Goal: Information Seeking & Learning: Learn about a topic

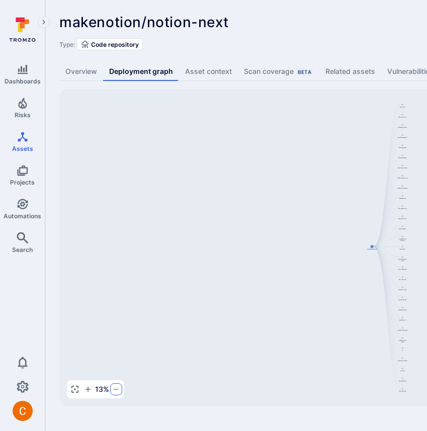
click at [115, 390] on icon "button" at bounding box center [116, 390] width 8 height 8
click at [115, 390] on icon "button" at bounding box center [115, 390] width 8 height 8
click at [115, 390] on icon "button" at bounding box center [116, 390] width 8 height 8
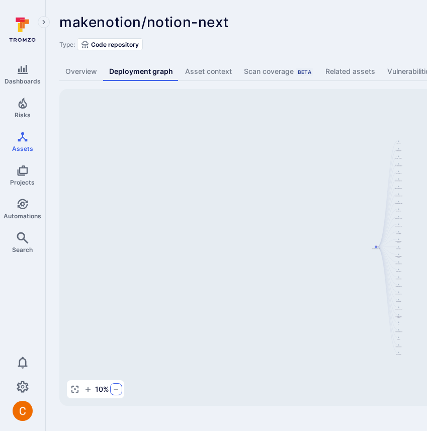
click at [115, 390] on icon "button" at bounding box center [116, 390] width 8 height 8
click at [88, 392] on icon "button" at bounding box center [88, 390] width 8 height 8
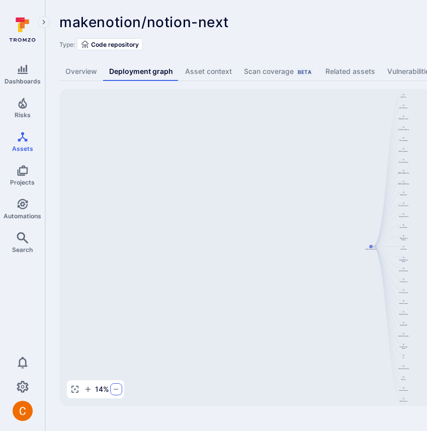
click at [112, 392] on icon "button" at bounding box center [116, 390] width 8 height 8
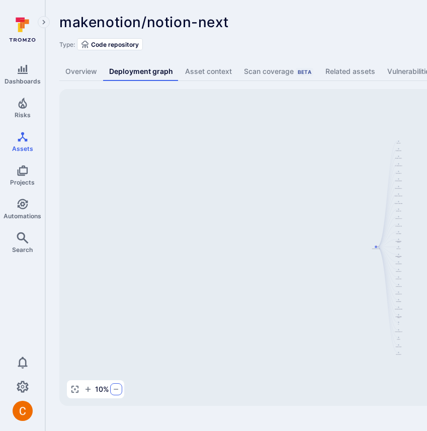
click at [112, 392] on icon "button" at bounding box center [116, 390] width 8 height 8
drag, startPoint x: 270, startPoint y: 297, endPoint x: 121, endPoint y: 313, distance: 149.4
click at [121, 313] on div "Main Server makenotion/notion-next Public API Server Message Processor Front We…" at bounding box center [387, 247] width 657 height 317
click at [114, 393] on icon "button" at bounding box center [116, 390] width 8 height 8
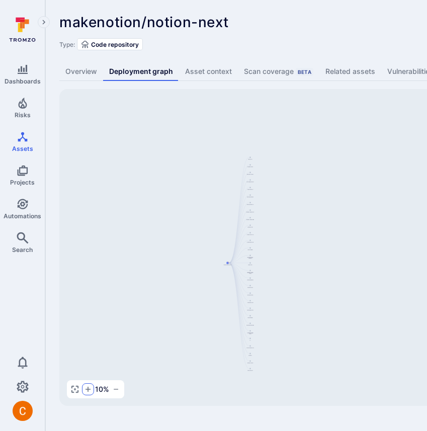
click at [88, 390] on icon "button" at bounding box center [88, 389] width 5 height 5
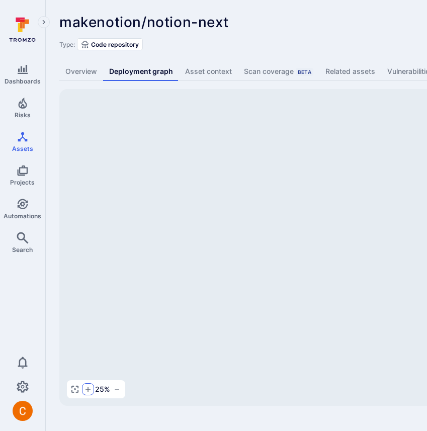
click at [88, 390] on icon "button" at bounding box center [88, 389] width 5 height 5
click at [73, 393] on icon "button" at bounding box center [74, 389] width 7 height 7
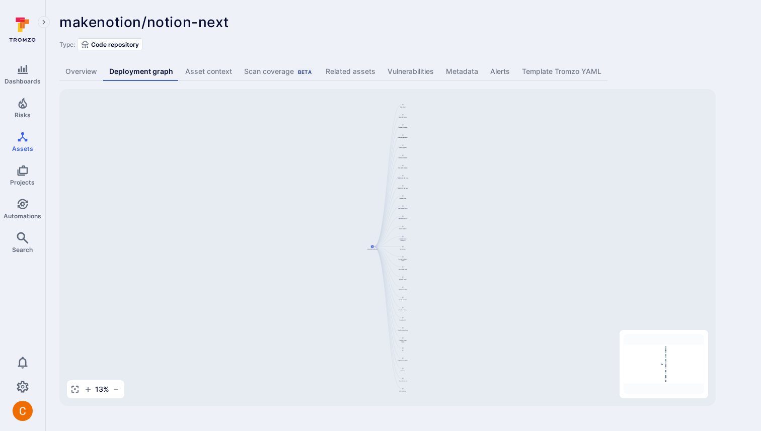
click at [427, 40] on div "Type: Code repository" at bounding box center [403, 44] width 688 height 12
click at [76, 389] on icon "button" at bounding box center [75, 390] width 8 height 8
click at [119, 388] on icon "button" at bounding box center [116, 390] width 8 height 8
click at [119, 388] on button "button" at bounding box center [115, 390] width 12 height 12
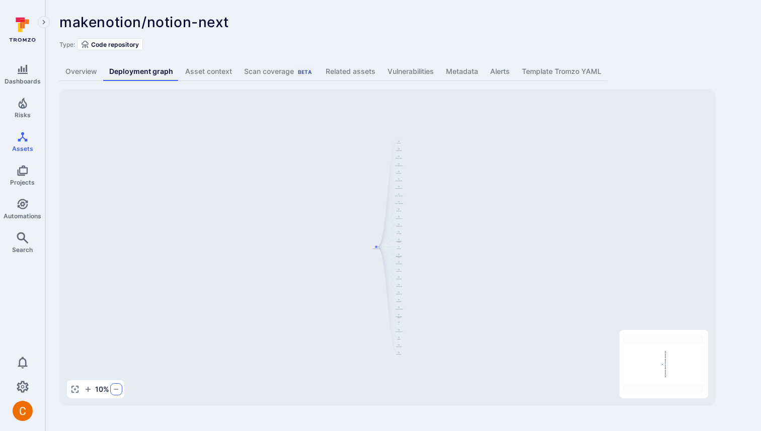
click at [119, 388] on icon "button" at bounding box center [116, 390] width 8 height 8
click at [73, 389] on icon "button" at bounding box center [75, 390] width 8 height 8
drag, startPoint x: 527, startPoint y: 330, endPoint x: 431, endPoint y: 402, distance: 119.3
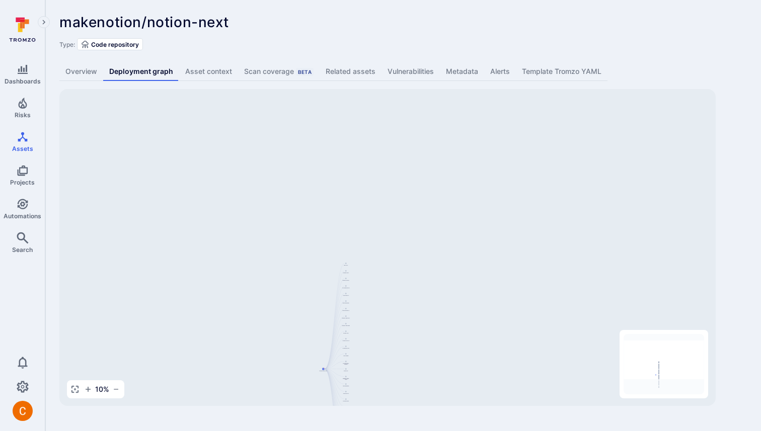
click at [427, 402] on div "Main Server makenotion/notion-next Public API Server Message Processor Front We…" at bounding box center [387, 247] width 657 height 317
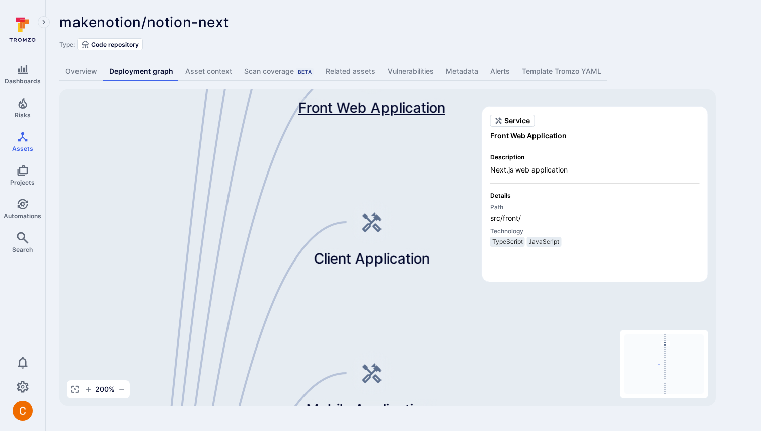
drag, startPoint x: 441, startPoint y: 196, endPoint x: 336, endPoint y: 101, distance: 141.1
click at [336, 101] on span "Front Web Application" at bounding box center [372, 108] width 147 height 20
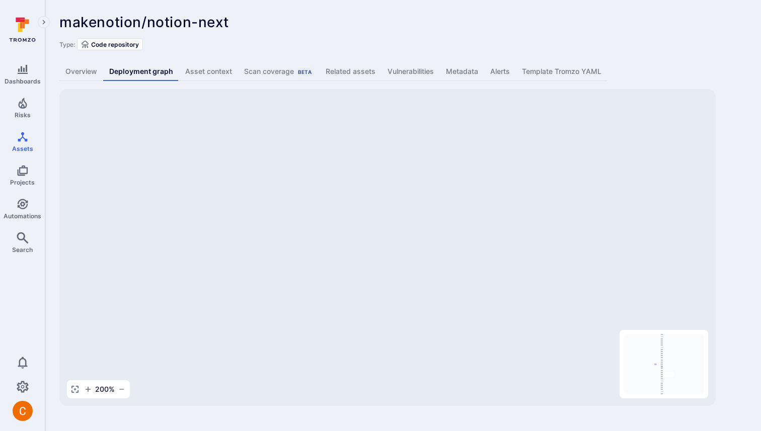
drag, startPoint x: 663, startPoint y: 352, endPoint x: 662, endPoint y: 395, distance: 43.3
click at [427, 395] on div "Mini Map" at bounding box center [664, 364] width 89 height 68
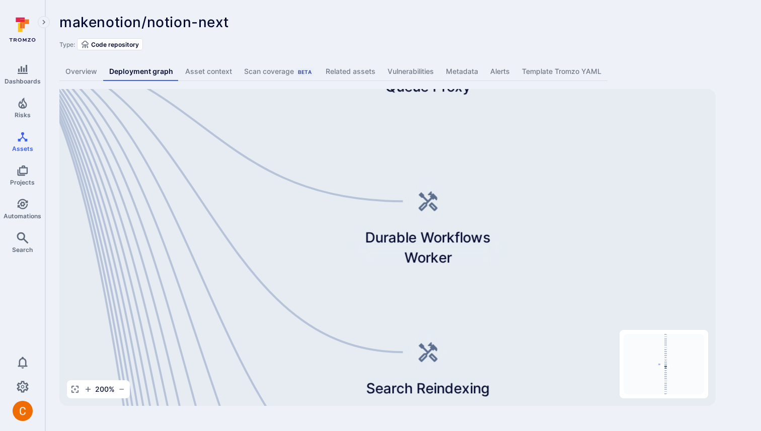
drag, startPoint x: 662, startPoint y: 374, endPoint x: 654, endPoint y: 360, distance: 16.5
click at [427, 360] on icon "Mini Map" at bounding box center [664, 364] width 81 height 60
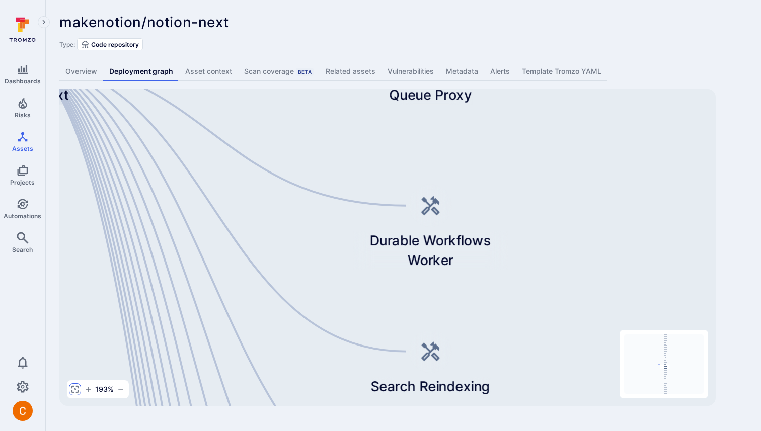
click at [75, 393] on icon "button" at bounding box center [75, 390] width 8 height 8
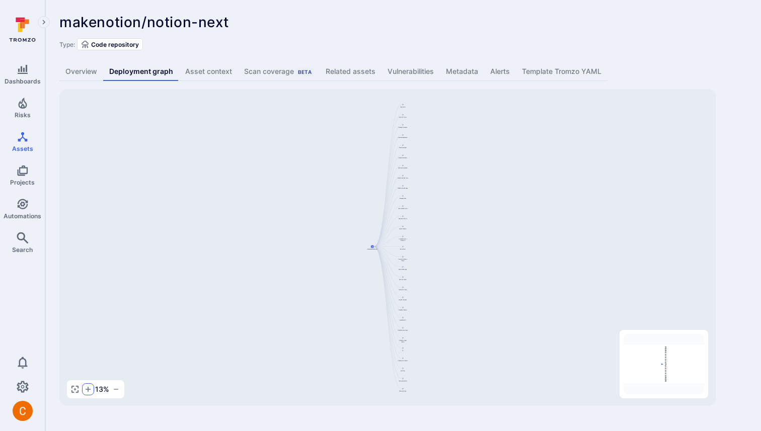
click at [87, 390] on icon "button" at bounding box center [88, 389] width 5 height 5
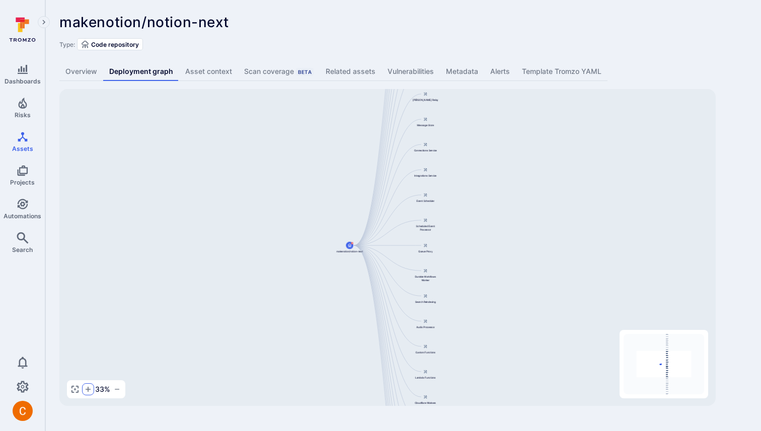
click at [87, 390] on icon "button" at bounding box center [88, 389] width 5 height 5
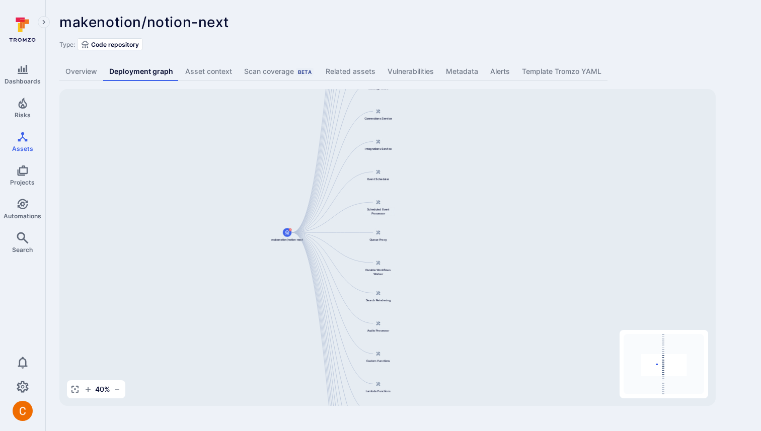
drag, startPoint x: 521, startPoint y: 318, endPoint x: 466, endPoint y: 306, distance: 56.3
click at [427, 306] on div "Main Server makenotion/notion-next Public API Server Message Processor Front We…" at bounding box center [387, 247] width 657 height 317
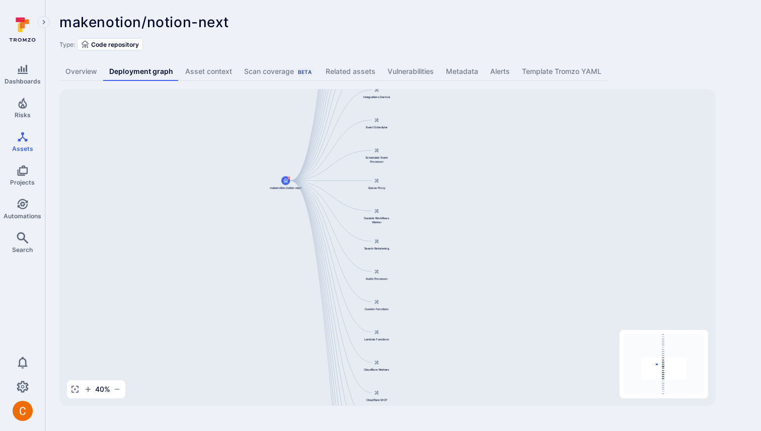
drag, startPoint x: 519, startPoint y: 223, endPoint x: 518, endPoint y: 171, distance: 51.9
click at [427, 171] on div "Main Server makenotion/notion-next Public API Server Message Processor Front We…" at bounding box center [387, 247] width 657 height 317
click at [115, 393] on icon "button" at bounding box center [117, 390] width 8 height 8
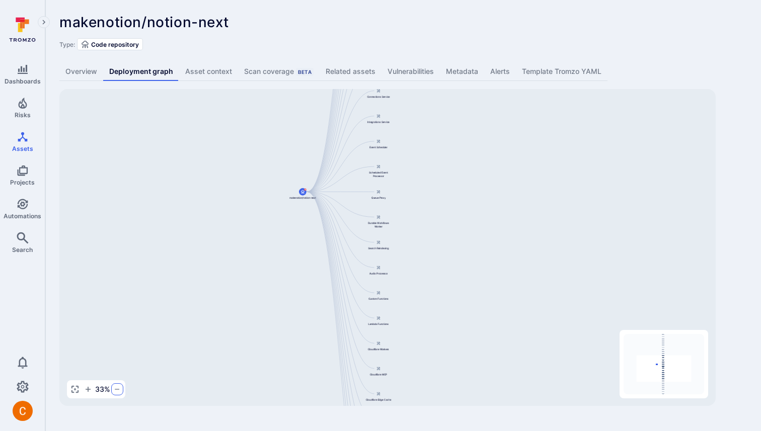
click at [115, 393] on icon "button" at bounding box center [117, 390] width 8 height 8
click at [115, 393] on icon "button" at bounding box center [116, 390] width 8 height 8
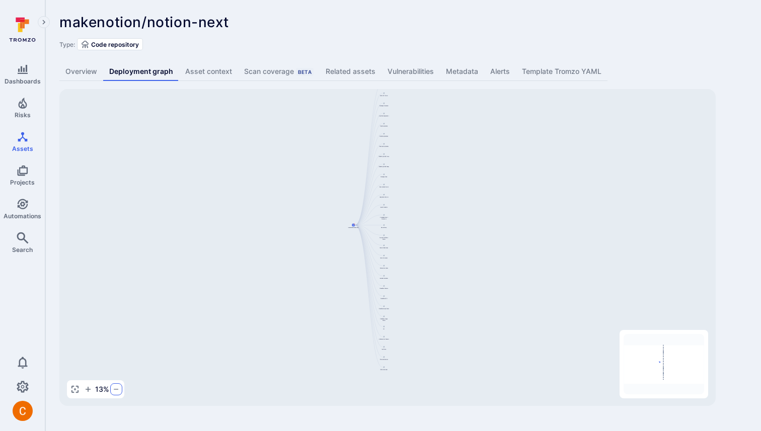
click at [115, 393] on icon "button" at bounding box center [116, 390] width 8 height 8
click at [115, 393] on icon "button" at bounding box center [115, 390] width 8 height 8
click at [115, 393] on icon "button" at bounding box center [116, 390] width 8 height 8
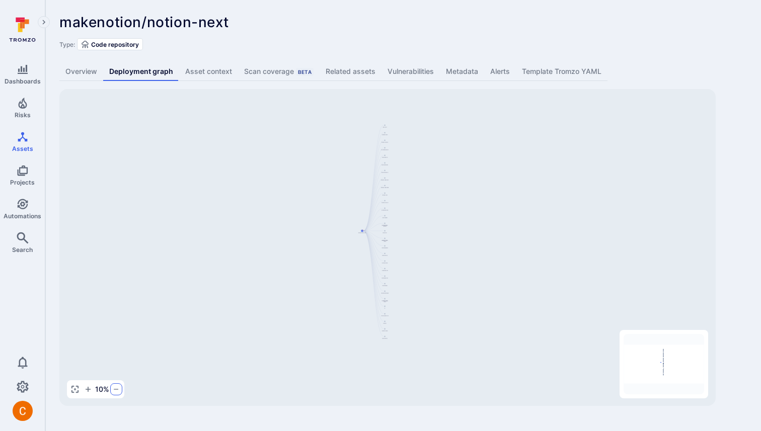
click at [115, 393] on icon "button" at bounding box center [116, 390] width 8 height 8
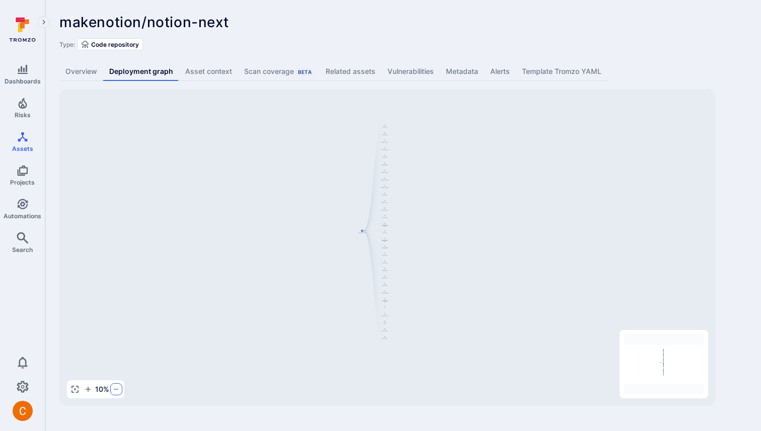
click at [115, 393] on icon "button" at bounding box center [116, 390] width 8 height 8
click at [87, 391] on icon "button" at bounding box center [88, 390] width 8 height 8
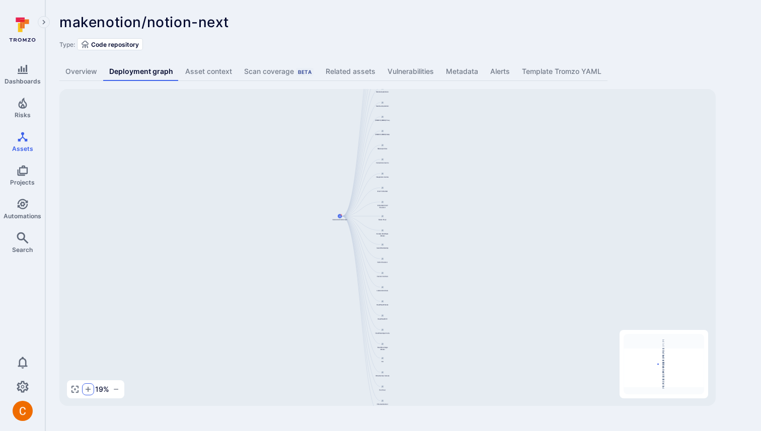
click at [87, 391] on icon "button" at bounding box center [88, 390] width 8 height 8
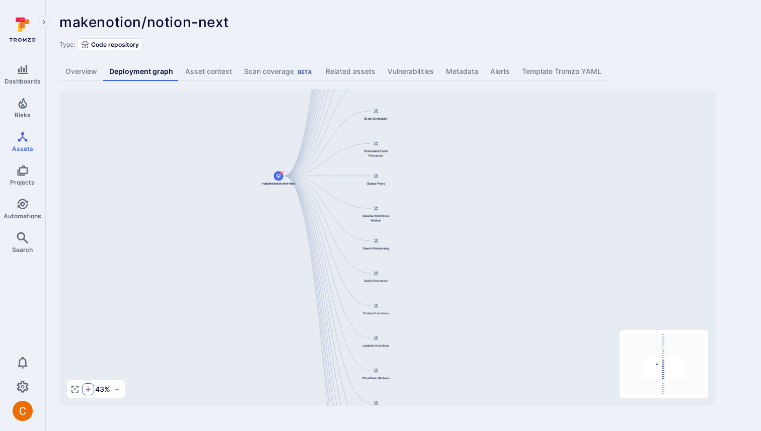
click at [87, 391] on icon "button" at bounding box center [88, 390] width 8 height 8
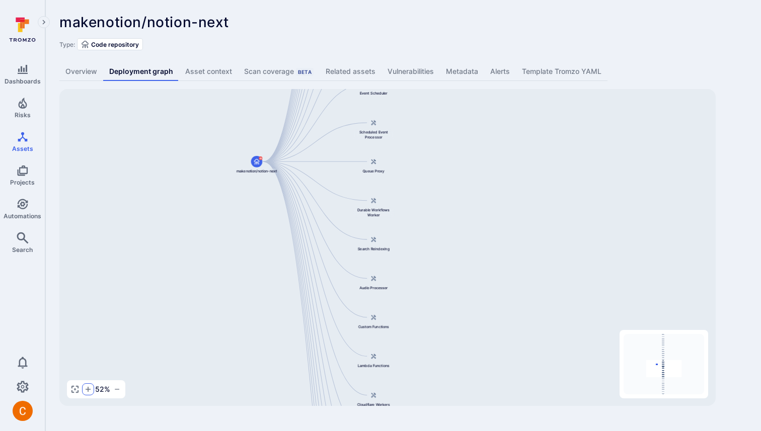
click at [87, 391] on icon "button" at bounding box center [88, 390] width 8 height 8
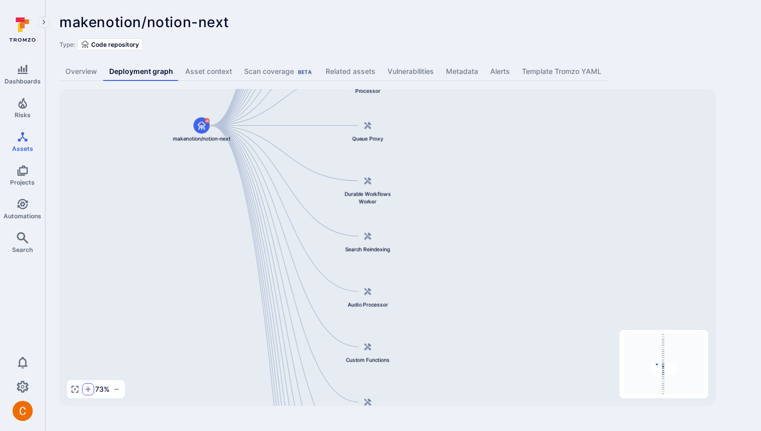
click at [87, 391] on icon "button" at bounding box center [88, 390] width 8 height 8
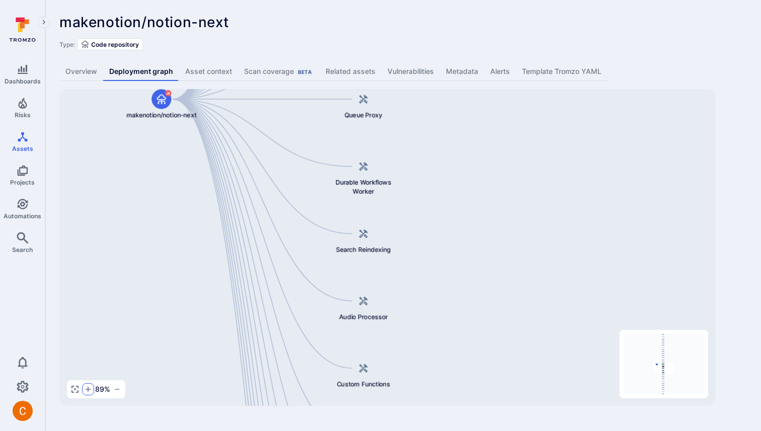
click at [87, 391] on icon "button" at bounding box center [88, 390] width 8 height 8
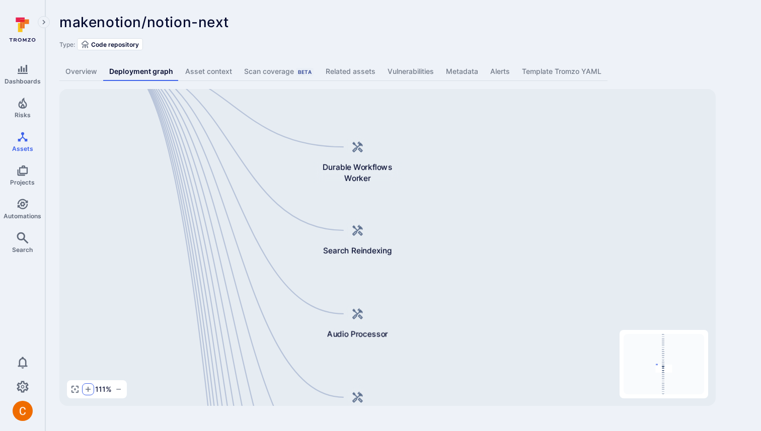
click at [87, 391] on icon "button" at bounding box center [88, 390] width 8 height 8
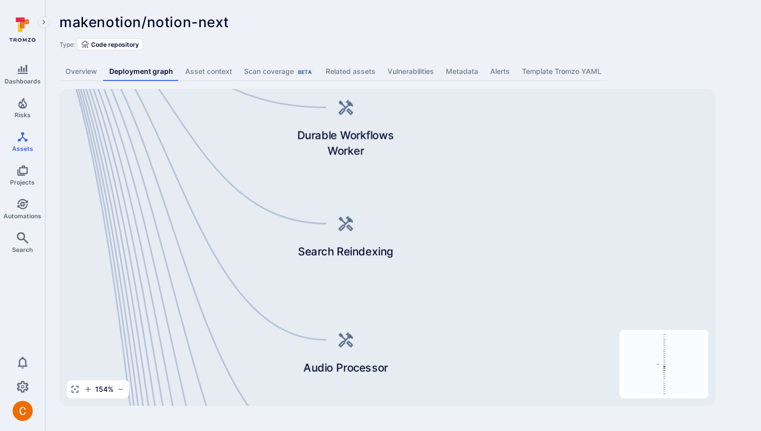
click at [72, 383] on div "154 %" at bounding box center [98, 390] width 62 height 18
click at [72, 386] on icon "button" at bounding box center [75, 390] width 8 height 8
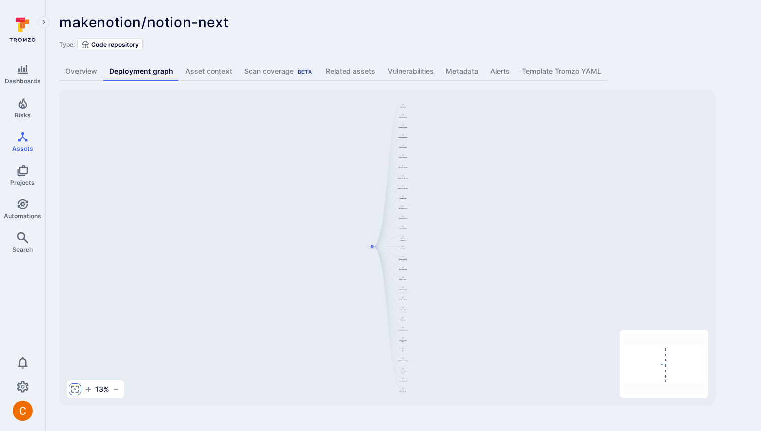
click at [77, 394] on button "button" at bounding box center [75, 390] width 12 height 12
click at [76, 394] on button "button" at bounding box center [75, 390] width 12 height 12
click at [113, 391] on icon "button" at bounding box center [116, 390] width 8 height 8
click at [113, 391] on icon "button" at bounding box center [115, 390] width 8 height 8
click at [113, 391] on icon "button" at bounding box center [116, 390] width 8 height 8
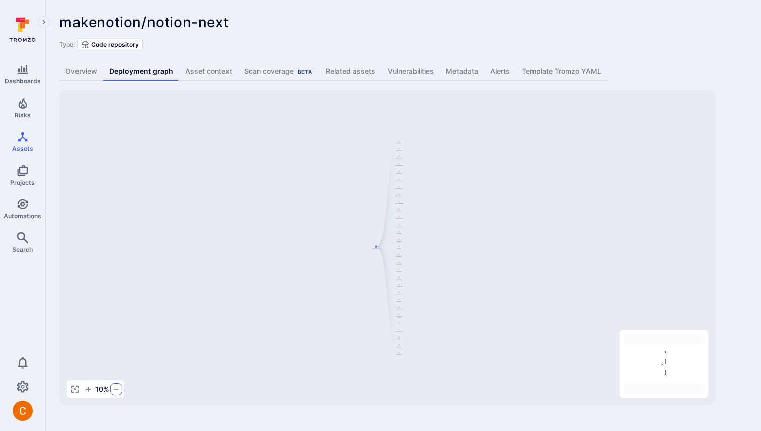
click at [113, 391] on icon "button" at bounding box center [116, 390] width 8 height 8
drag, startPoint x: 113, startPoint y: 391, endPoint x: 708, endPoint y: -53, distance: 742.5
click at [427, 0] on html "Dashboards Risks Assets Projects Automations Search 0 Assets Assets Pull reques…" at bounding box center [380, 215] width 761 height 431
